Goal: Use online tool/utility: Utilize a website feature to perform a specific function

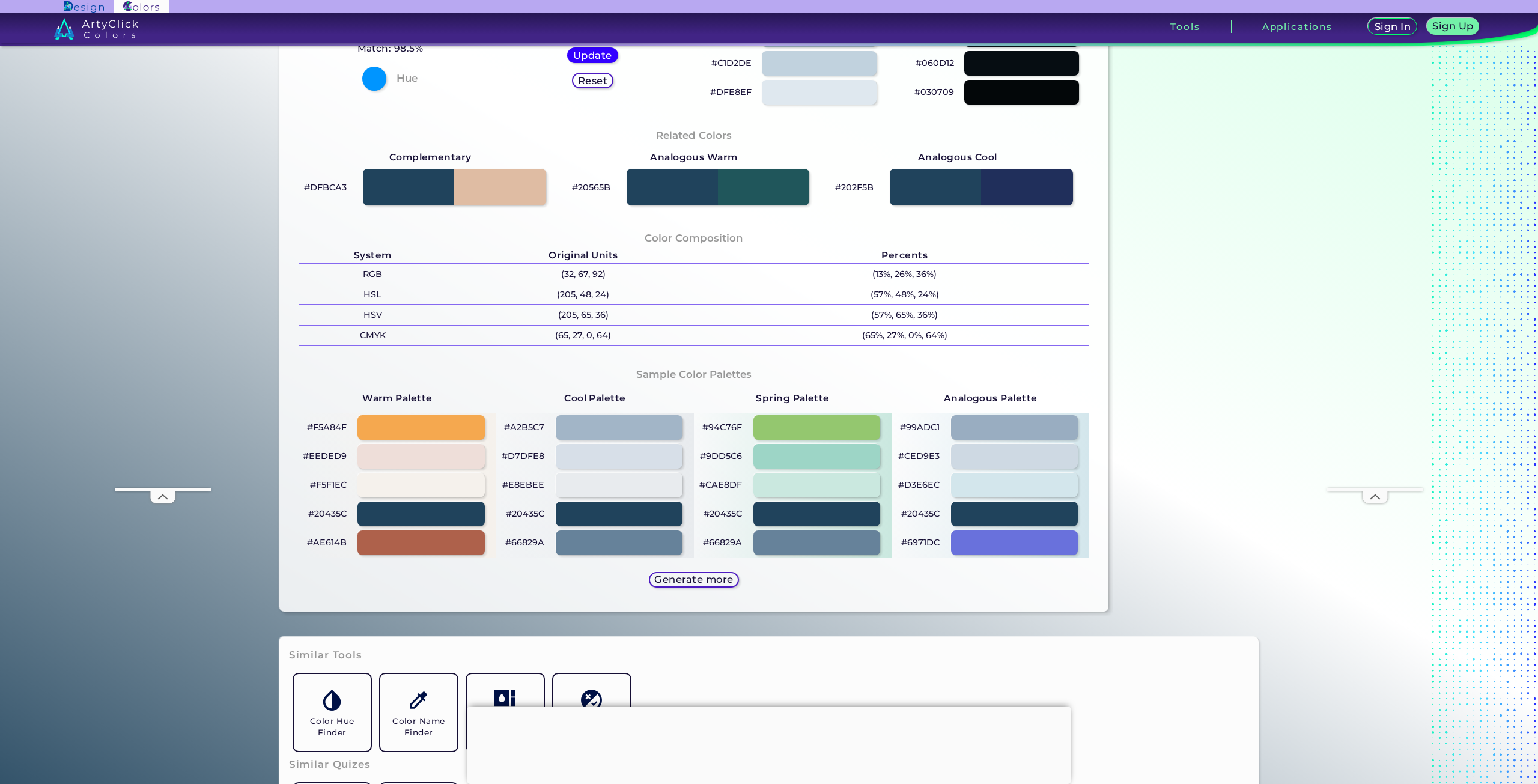
scroll to position [60, 0]
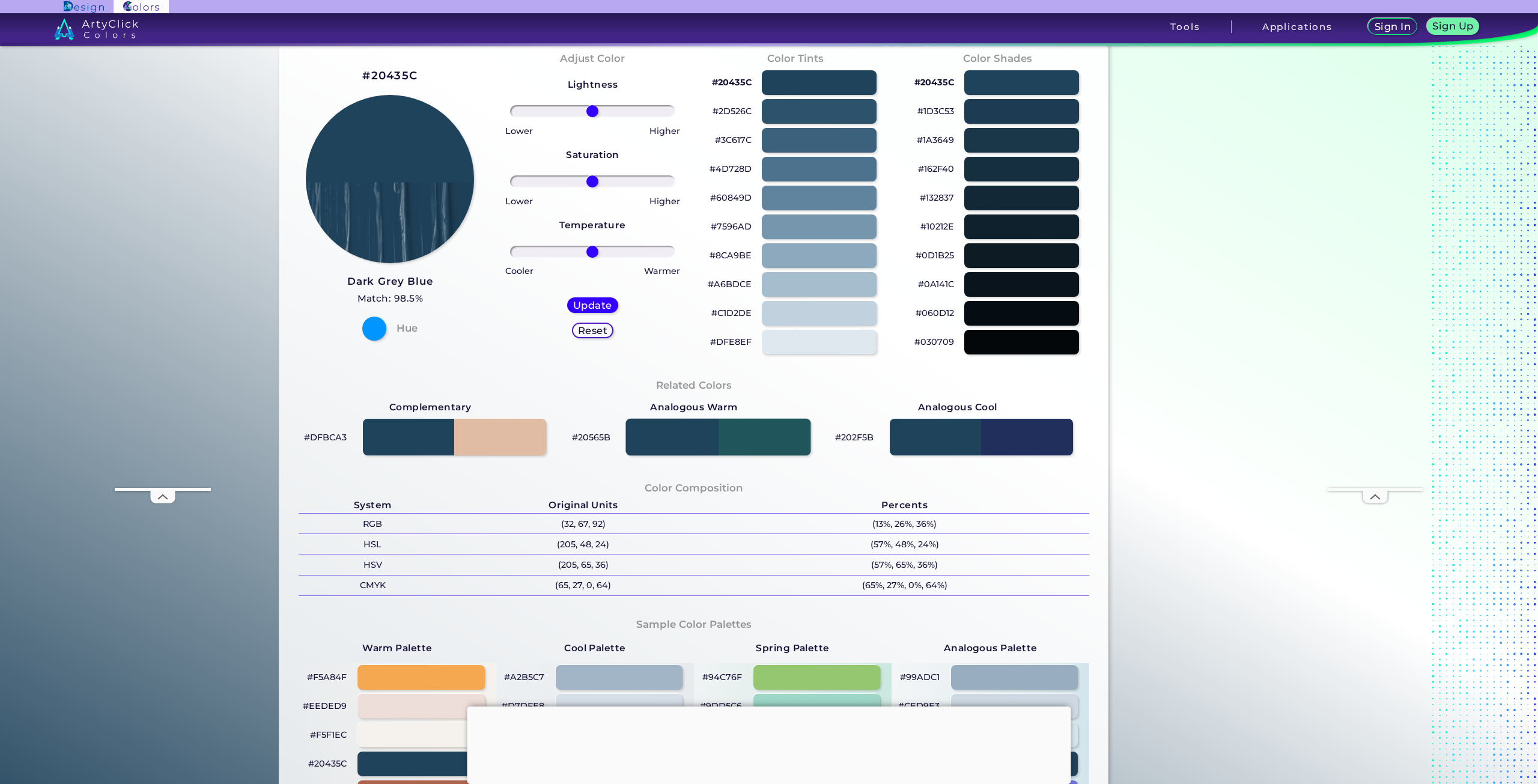
click at [792, 438] on div at bounding box center [717, 438] width 185 height 38
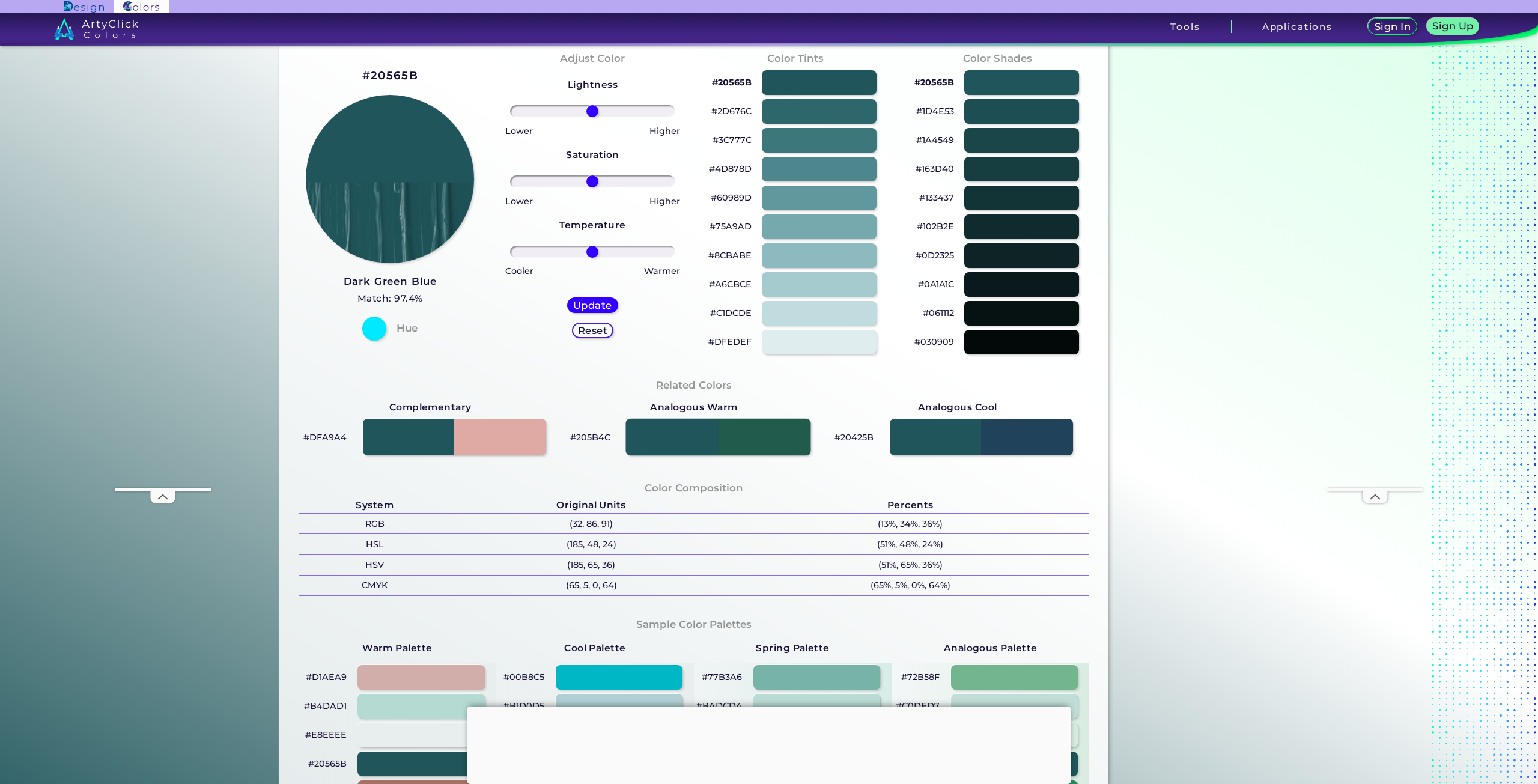
click at [686, 439] on div at bounding box center [717, 438] width 185 height 38
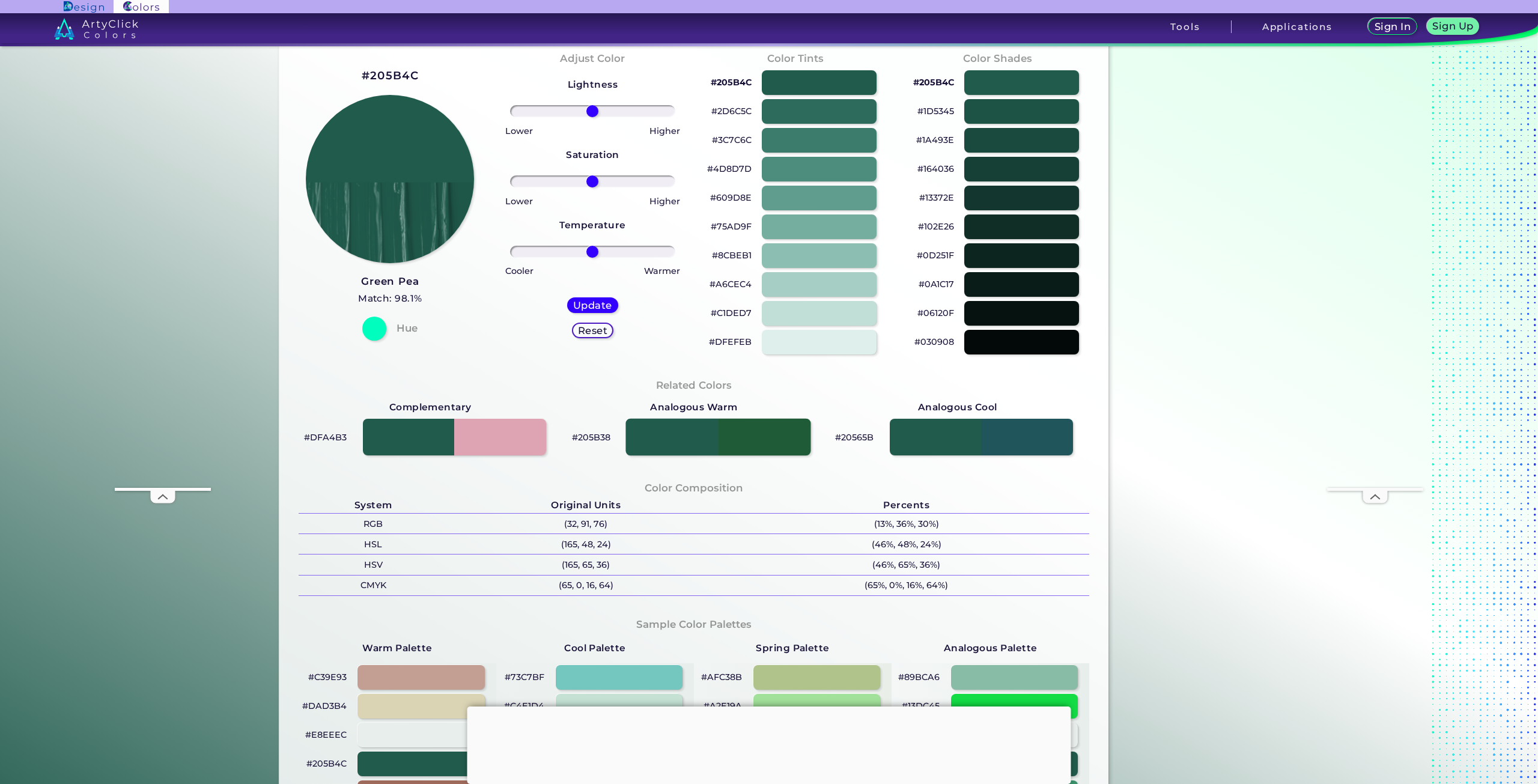
click at [765, 436] on div at bounding box center [717, 438] width 185 height 38
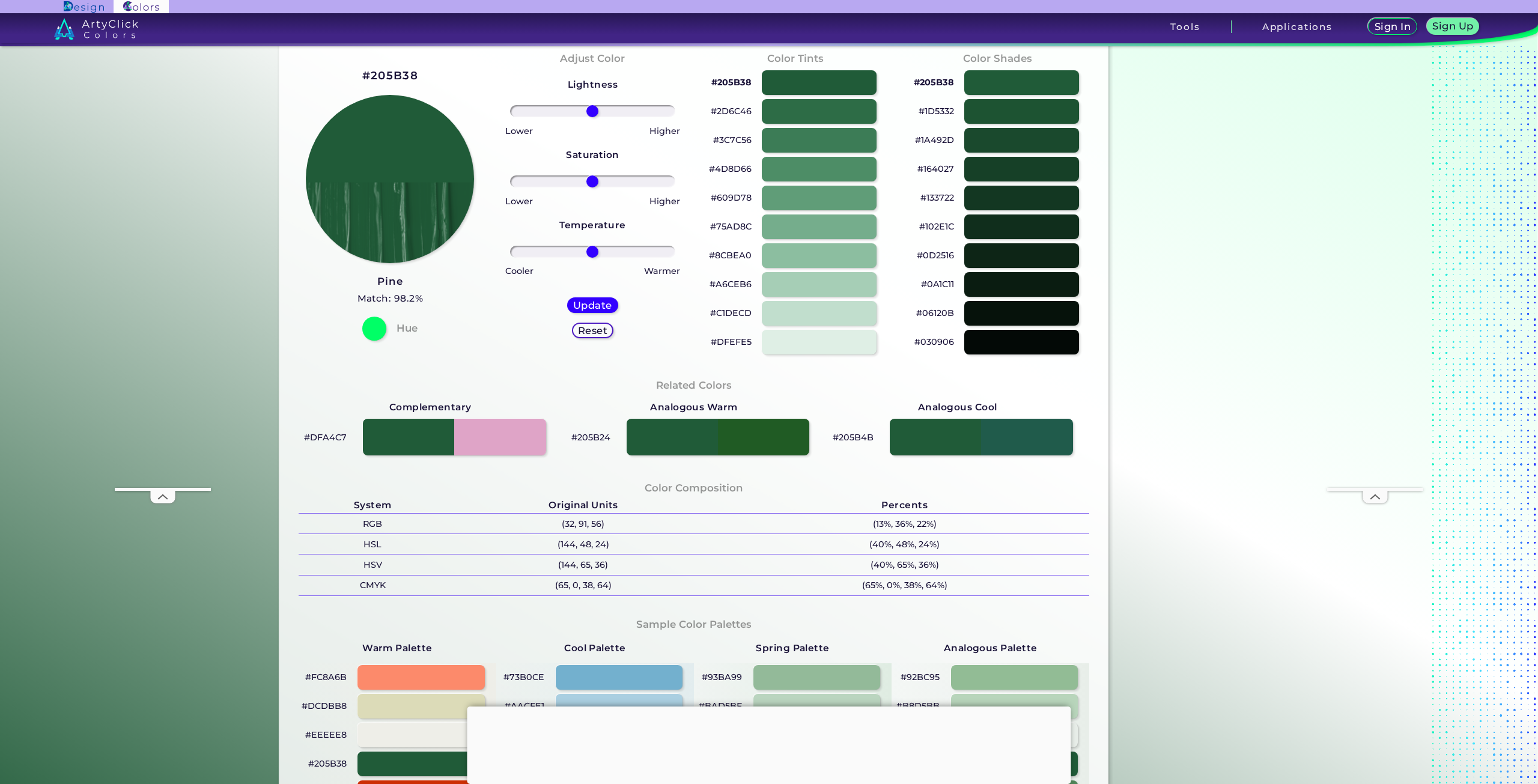
click at [596, 328] on h5 "Reset" at bounding box center [593, 331] width 27 height 9
click at [599, 300] on h5 "Update" at bounding box center [593, 305] width 36 height 9
click at [599, 301] on h5 "Update" at bounding box center [593, 306] width 36 height 9
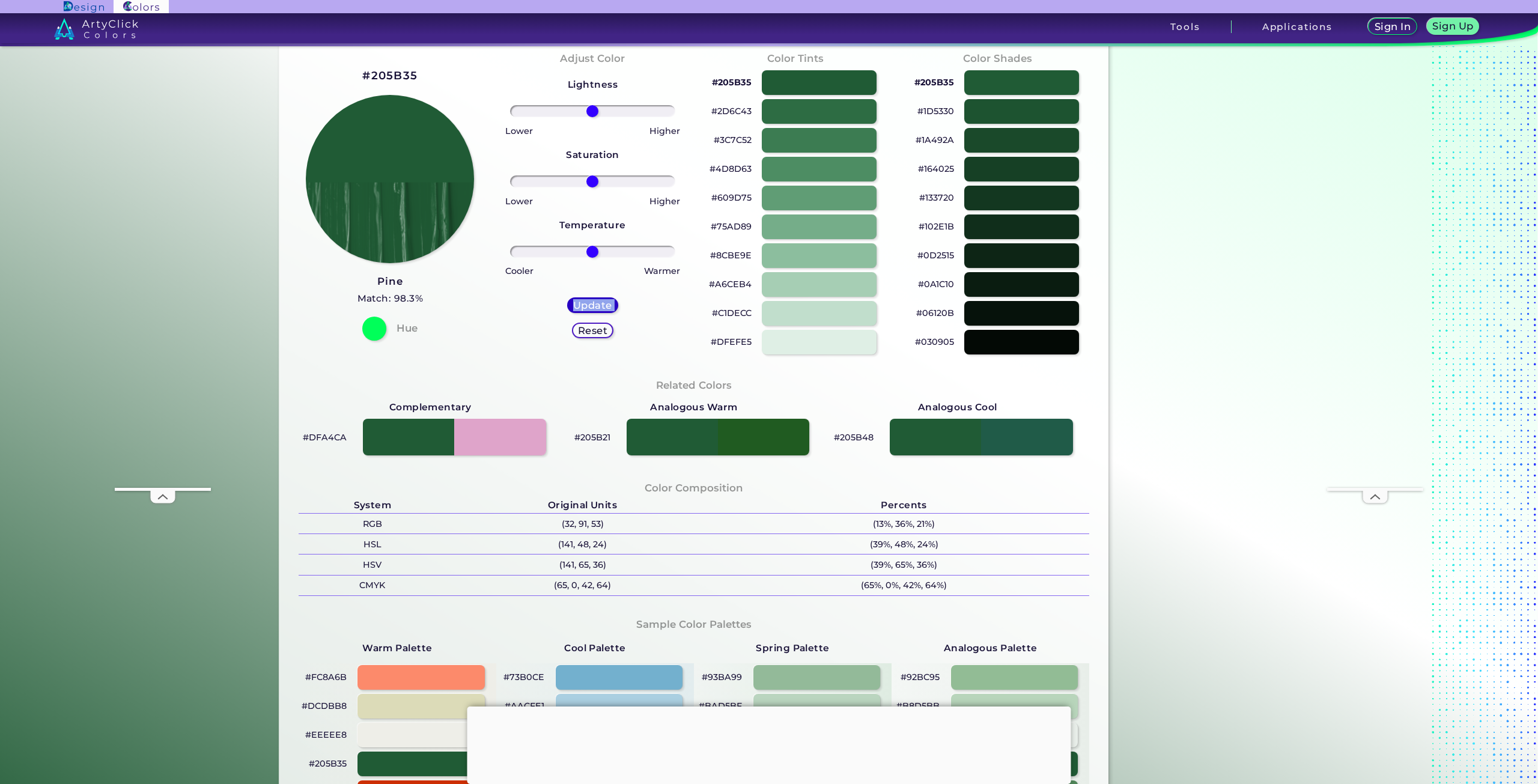
click at [599, 301] on h5 "Update" at bounding box center [592, 306] width 35 height 9
click at [599, 301] on h5 "Update" at bounding box center [593, 306] width 36 height 9
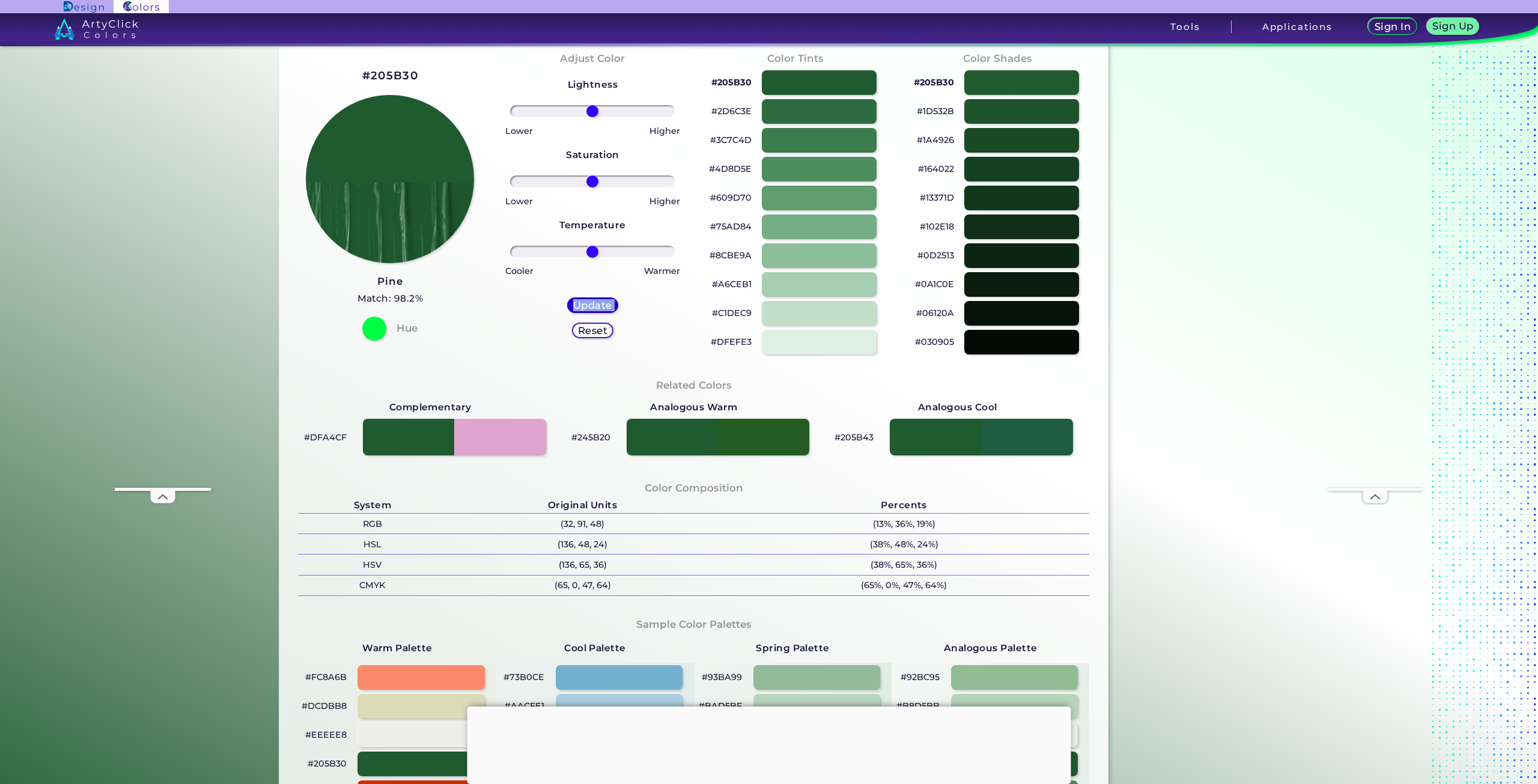
click at [599, 301] on h5 "Update" at bounding box center [593, 306] width 36 height 9
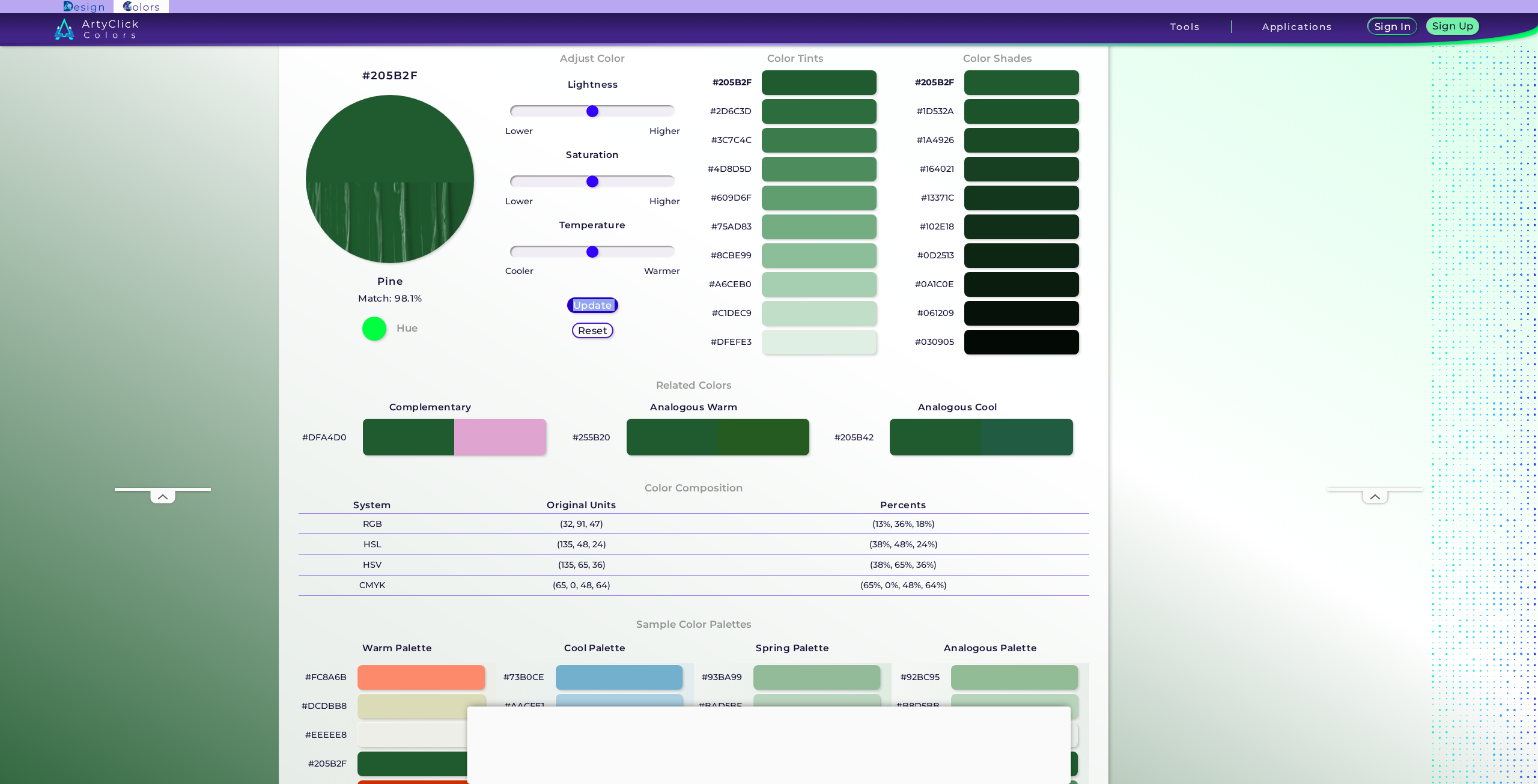
click at [599, 301] on h5 "Update" at bounding box center [593, 306] width 36 height 9
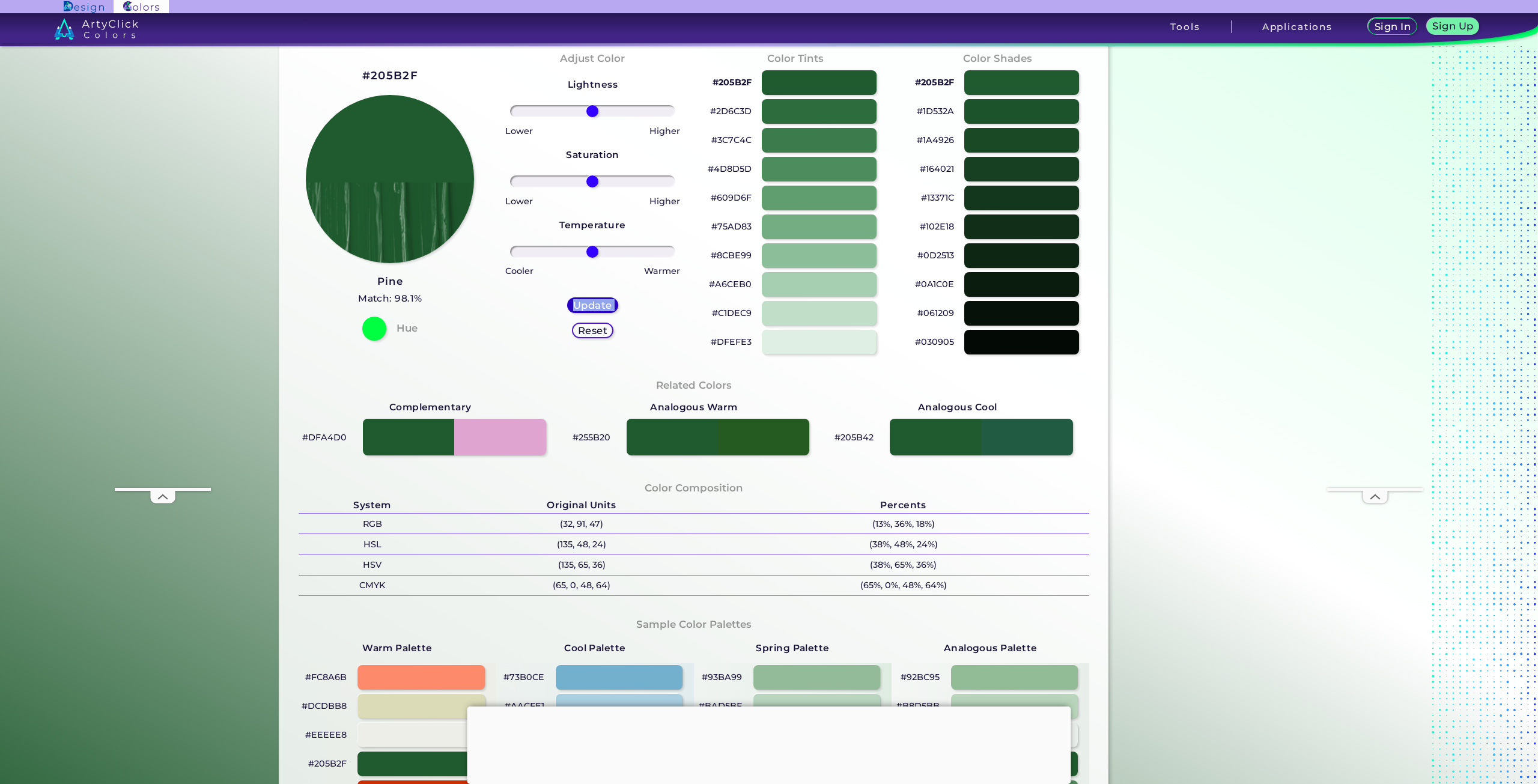
click at [599, 301] on h5 "Update" at bounding box center [593, 306] width 36 height 9
click at [599, 300] on h5 "Update" at bounding box center [593, 305] width 38 height 9
click at [599, 301] on h5 "Update" at bounding box center [593, 306] width 36 height 9
click at [599, 300] on h5 "Update" at bounding box center [593, 305] width 40 height 10
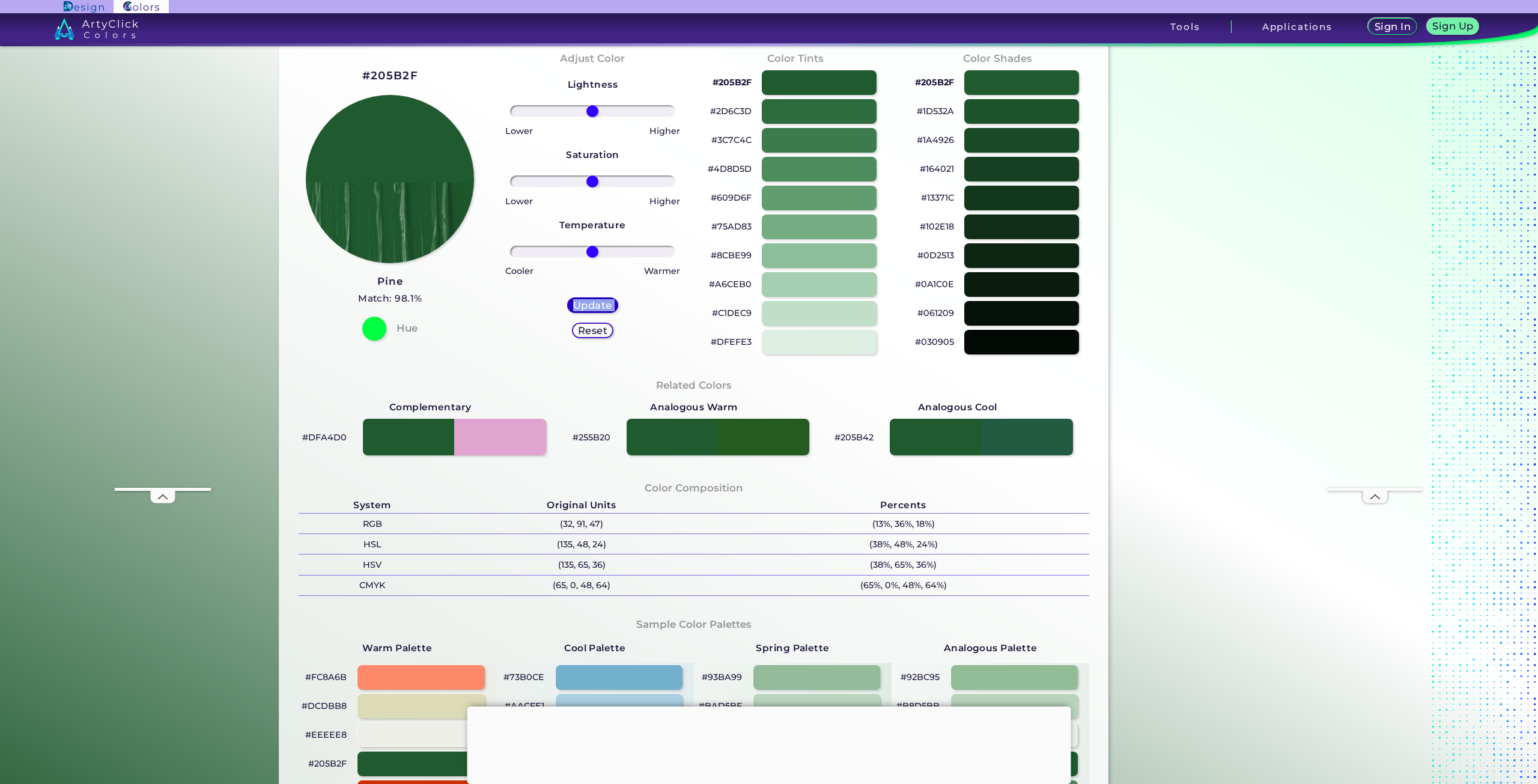
click at [599, 300] on h5 "Update" at bounding box center [593, 305] width 36 height 9
click at [599, 301] on h5 "Update" at bounding box center [593, 306] width 36 height 9
type input "#205b2f"
click at [376, 331] on div at bounding box center [374, 328] width 24 height 24
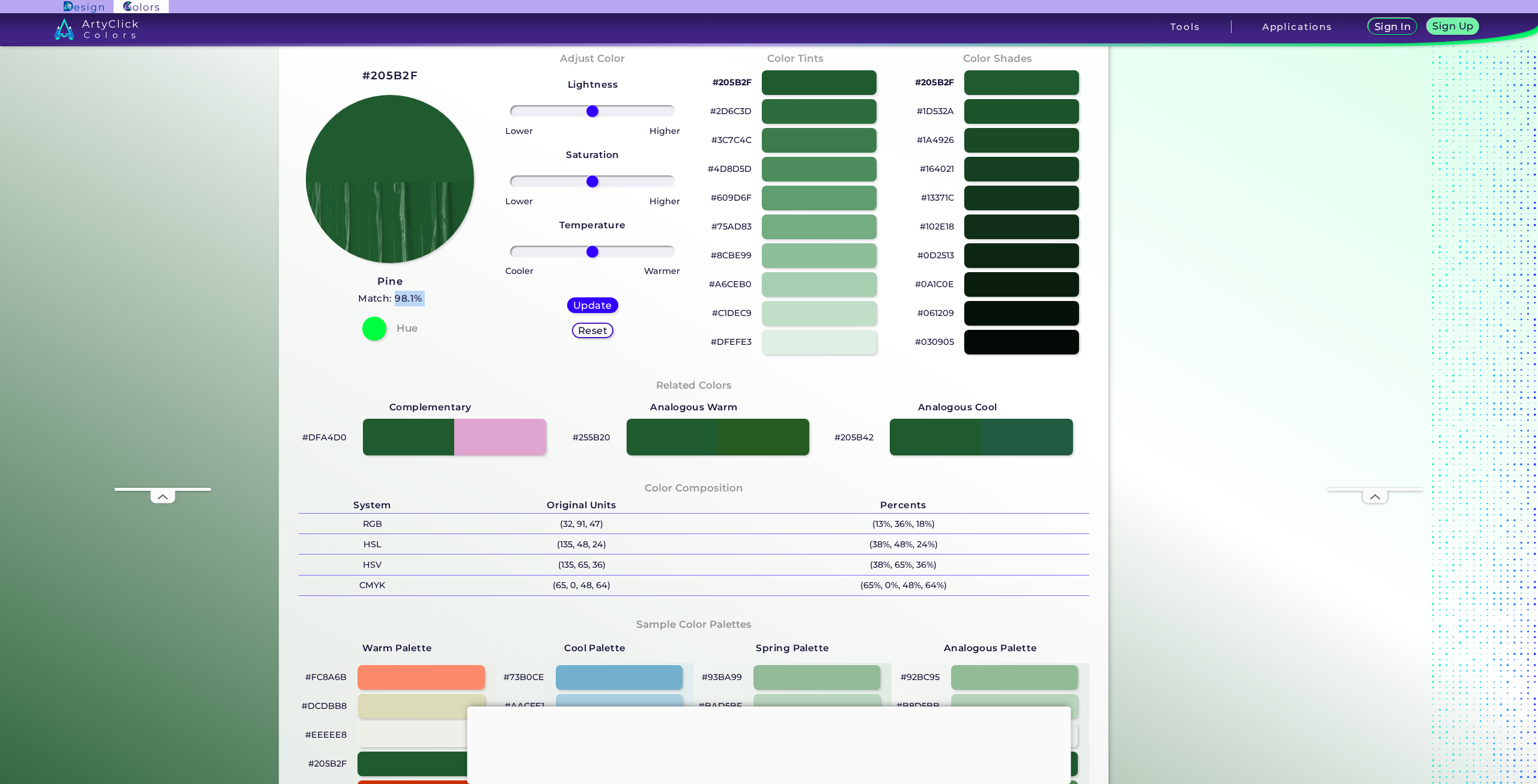
drag, startPoint x: 376, startPoint y: 331, endPoint x: 397, endPoint y: 298, distance: 39.1
click at [397, 298] on div "#205B2F Pine Match: 98.1% Hue" at bounding box center [390, 203] width 203 height 327
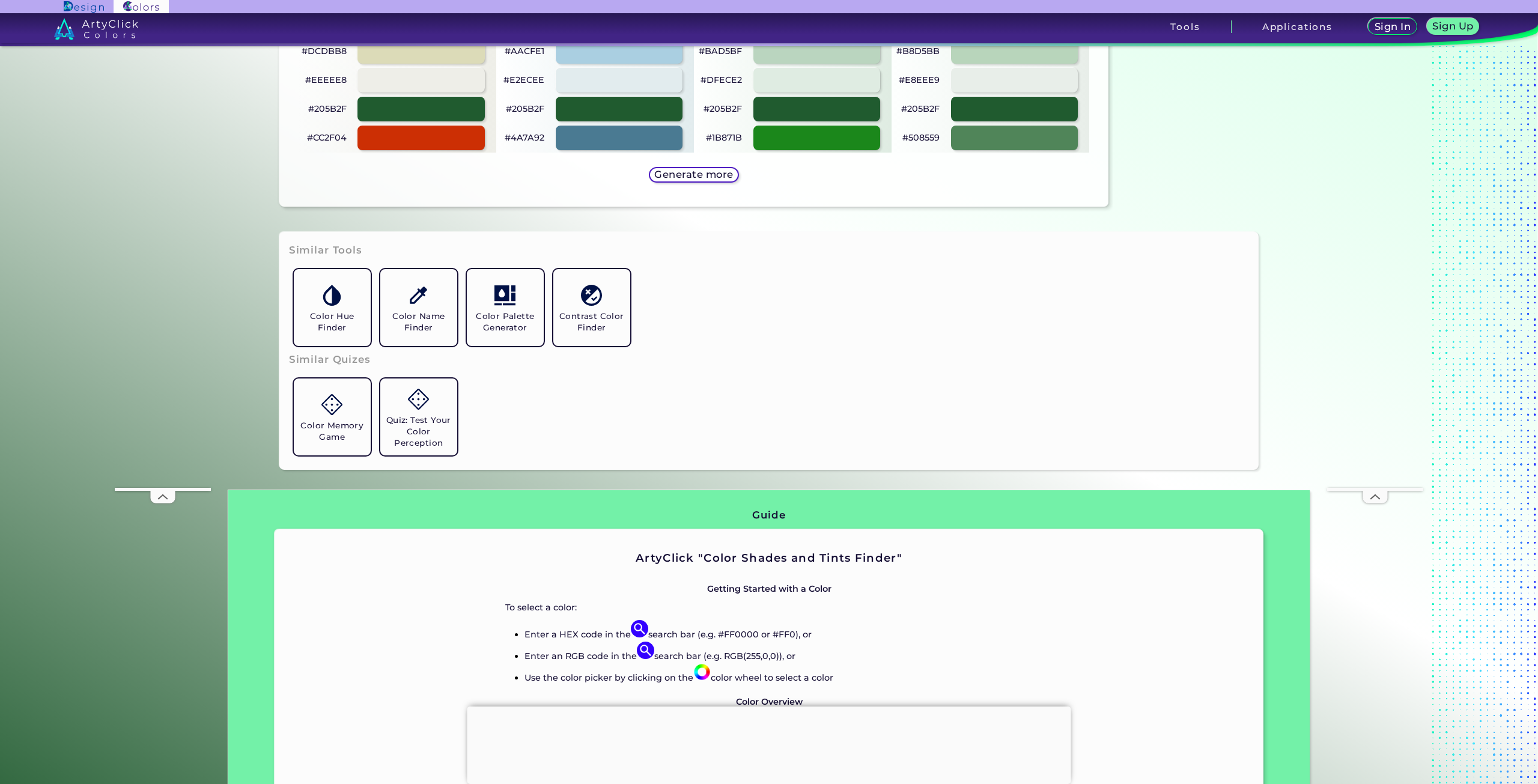
scroll to position [721, 0]
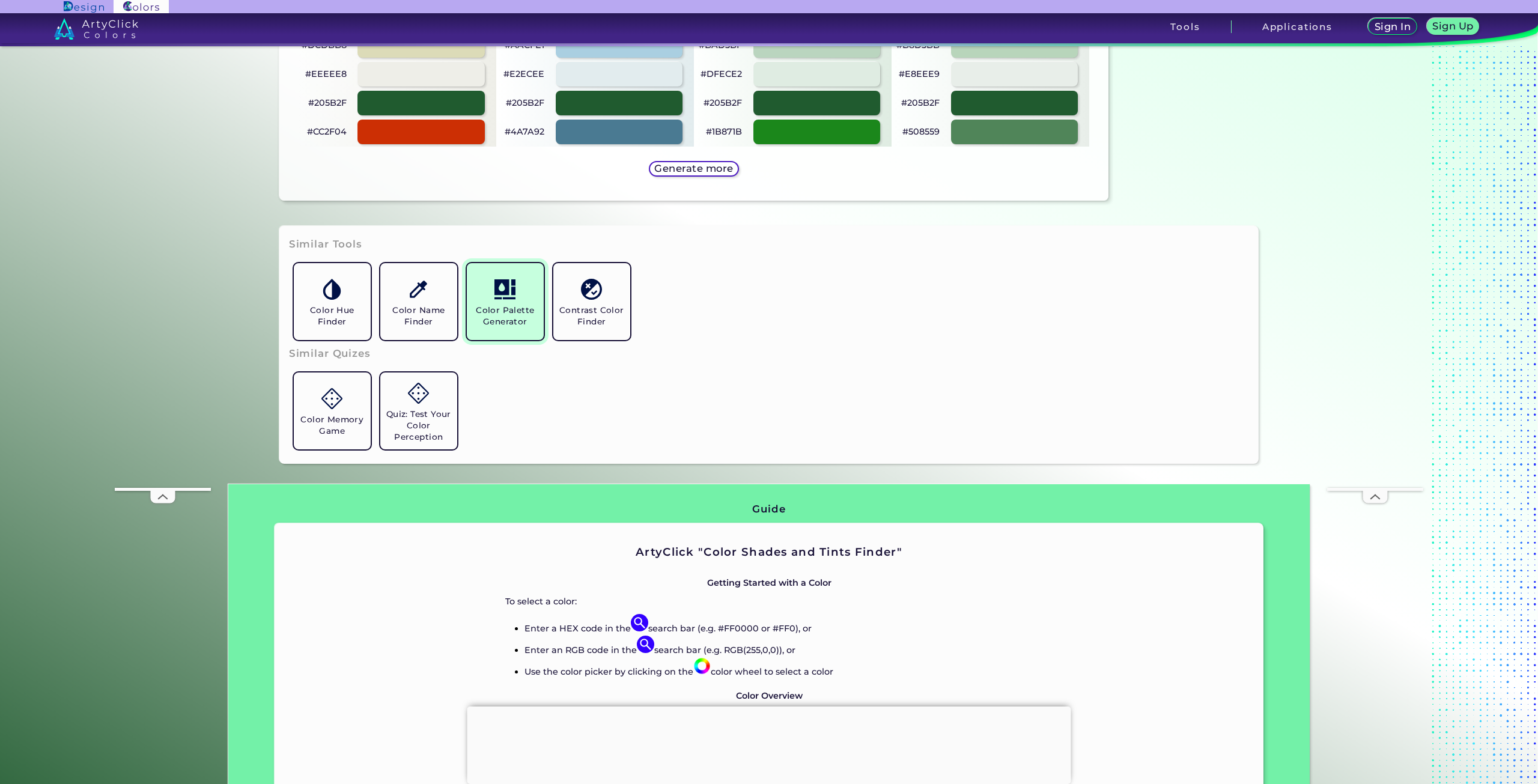
click at [514, 309] on h5 "Color Palette Generator" at bounding box center [505, 316] width 68 height 23
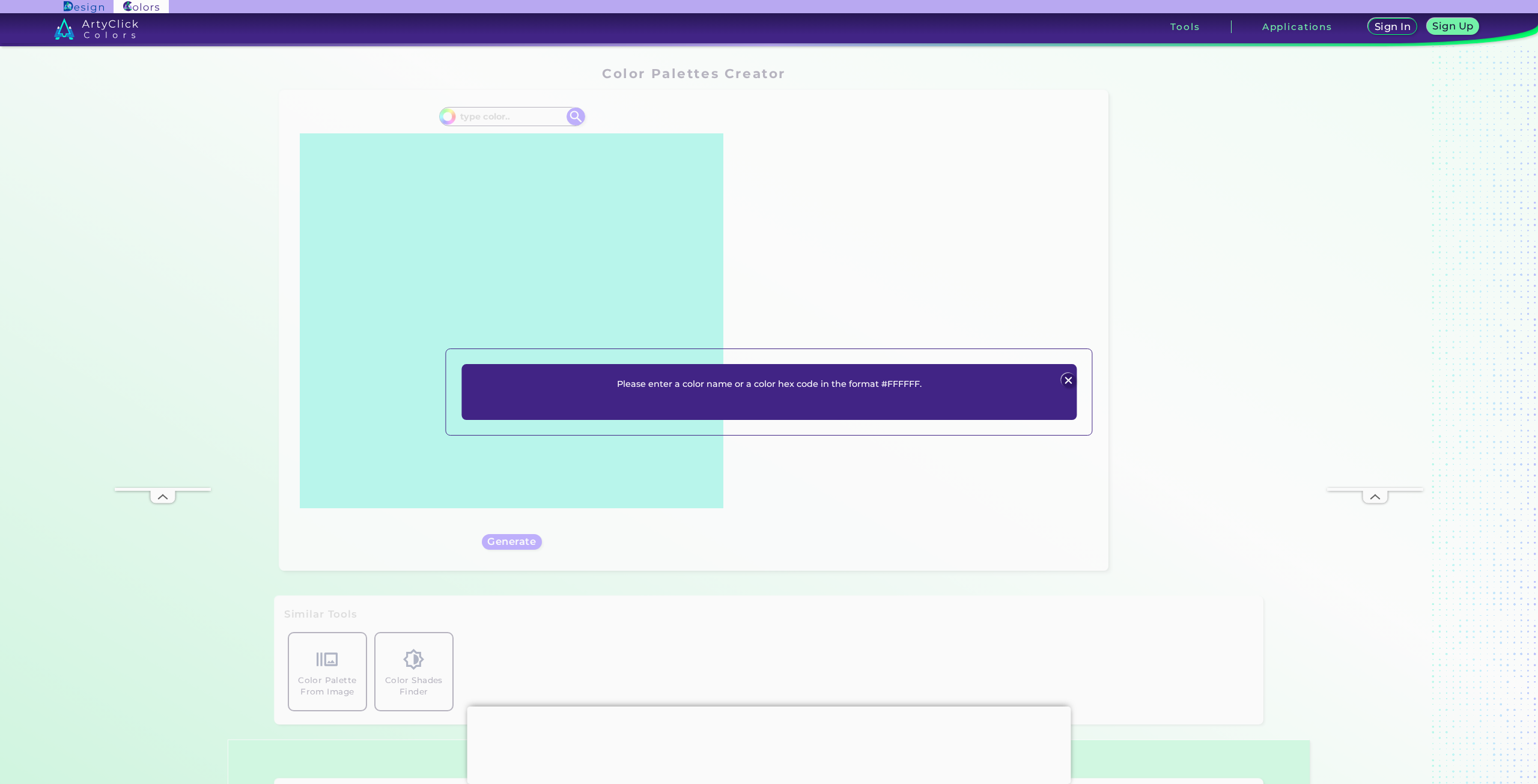
click at [1070, 379] on img at bounding box center [1067, 380] width 14 height 14
